Goal: Transaction & Acquisition: Purchase product/service

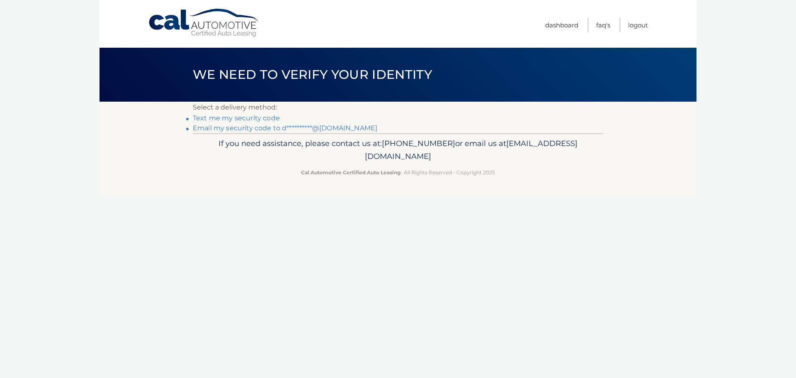
click at [240, 116] on link "Text me my security code" at bounding box center [236, 118] width 87 height 8
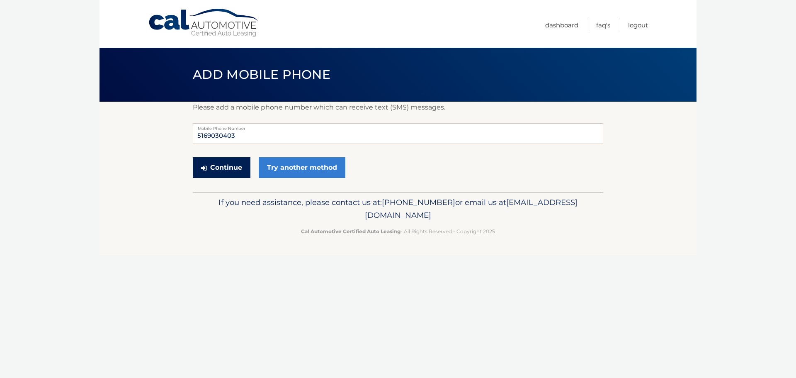
click at [221, 162] on button "Continue" at bounding box center [222, 167] width 58 height 21
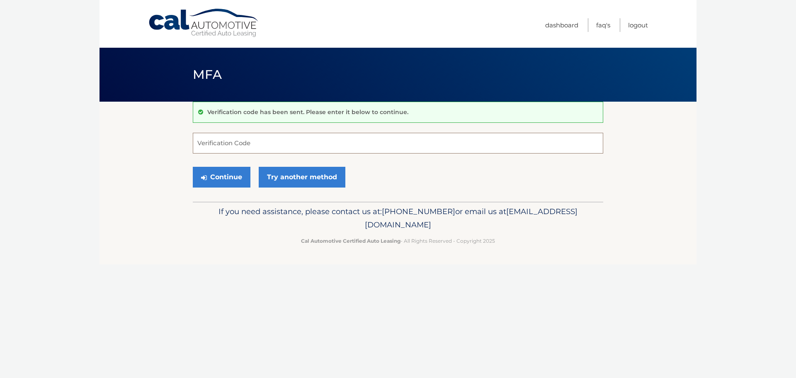
click at [230, 138] on input "Verification Code" at bounding box center [398, 143] width 410 height 21
type input "521220"
click at [233, 174] on button "Continue" at bounding box center [222, 177] width 58 height 21
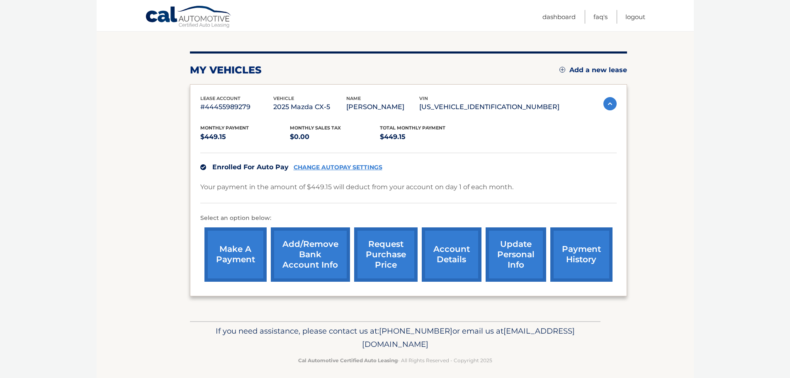
scroll to position [93, 0]
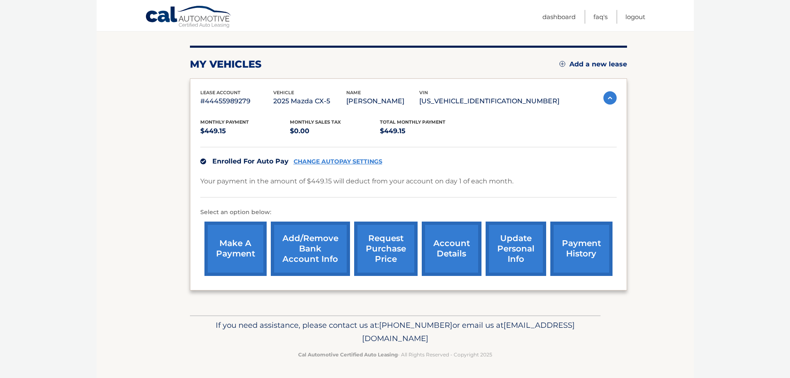
click at [230, 245] on link "make a payment" at bounding box center [235, 248] width 62 height 54
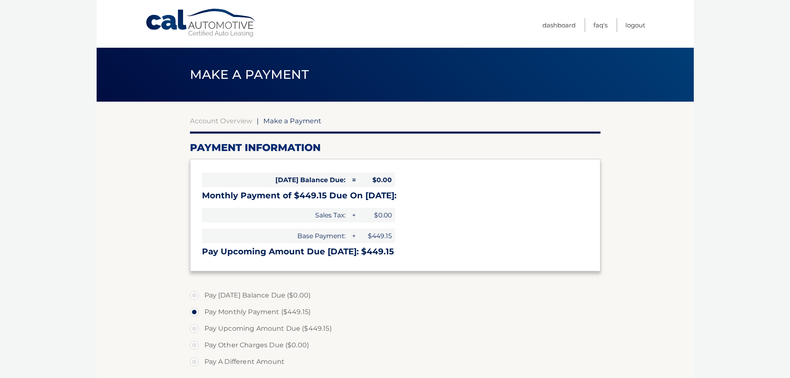
select select "ODU3MmMyY2EtMmYzMy00ZjY0LWFhZmEtYjA1YmRiYTE1YzU4"
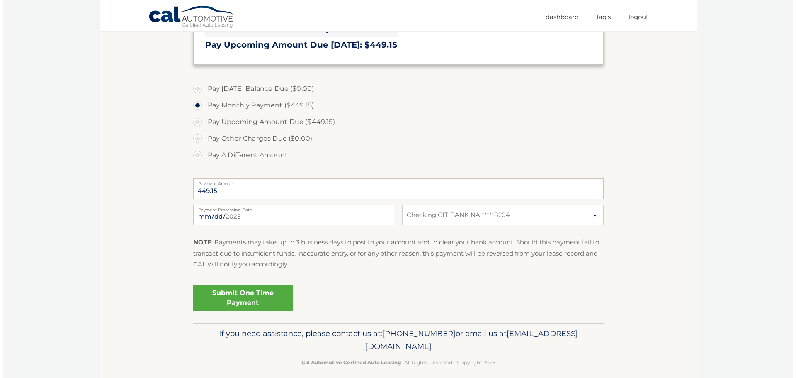
scroll to position [207, 0]
click at [229, 294] on link "Submit One Time Payment" at bounding box center [239, 297] width 99 height 27
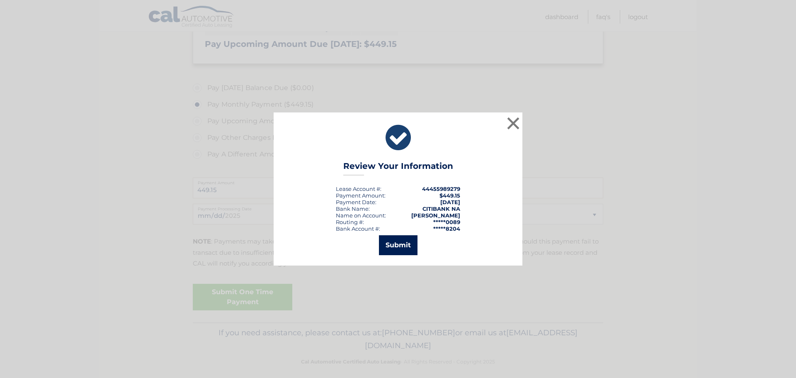
click at [390, 243] on button "Submit" at bounding box center [398, 245] width 39 height 20
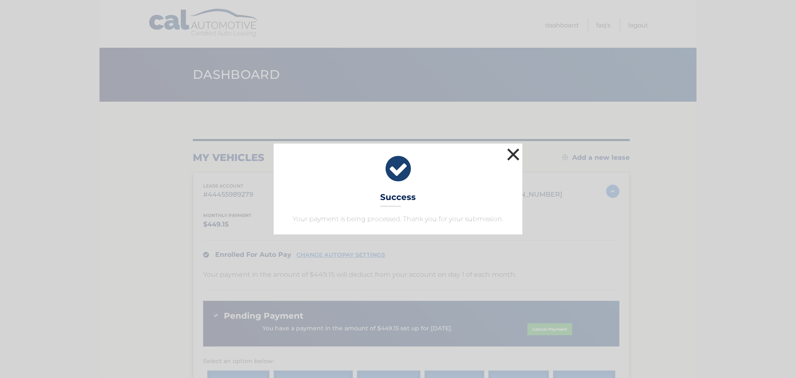
click at [518, 153] on button "×" at bounding box center [513, 154] width 17 height 17
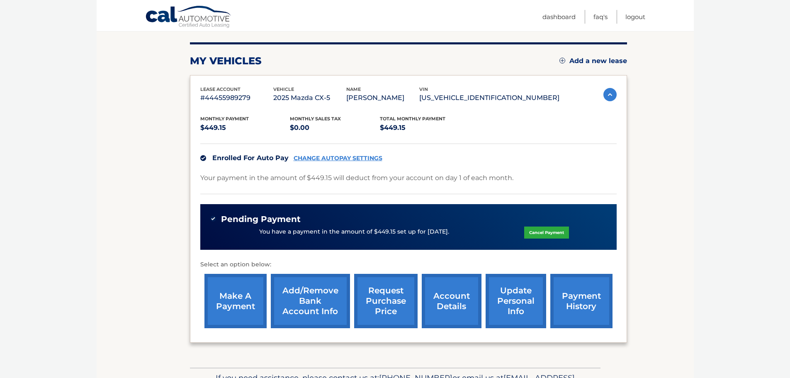
scroll to position [149, 0]
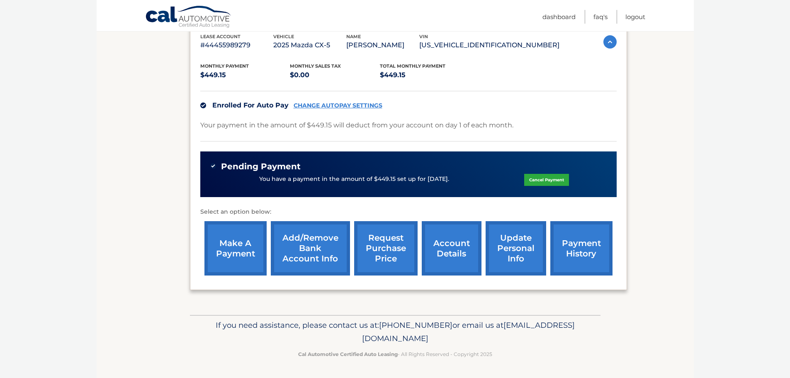
click at [324, 255] on link "Add/Remove bank account info" at bounding box center [310, 248] width 79 height 54
